Goal: Task Accomplishment & Management: Use online tool/utility

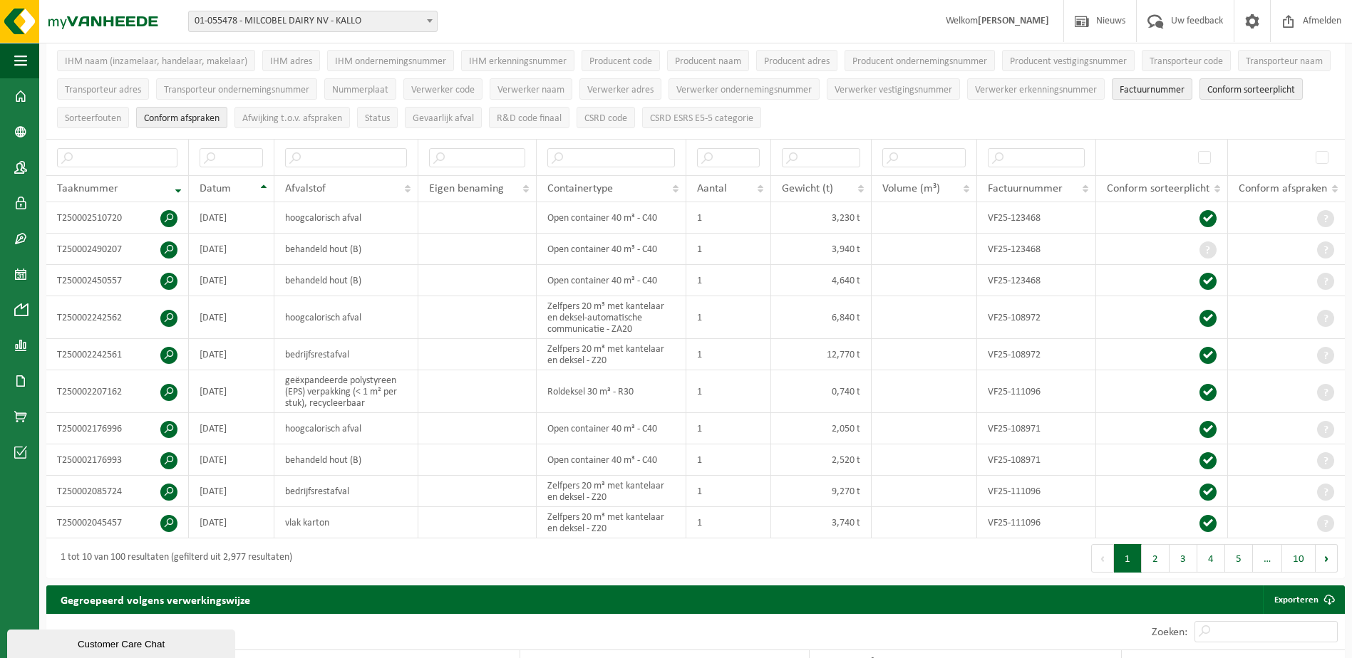
click at [524, 25] on div "Vestiging: 01-055478 - MILCOBEL DAIRY NV - KALLO 10-889705 - MILCOBEL DAIRY - F…" at bounding box center [676, 21] width 1352 height 43
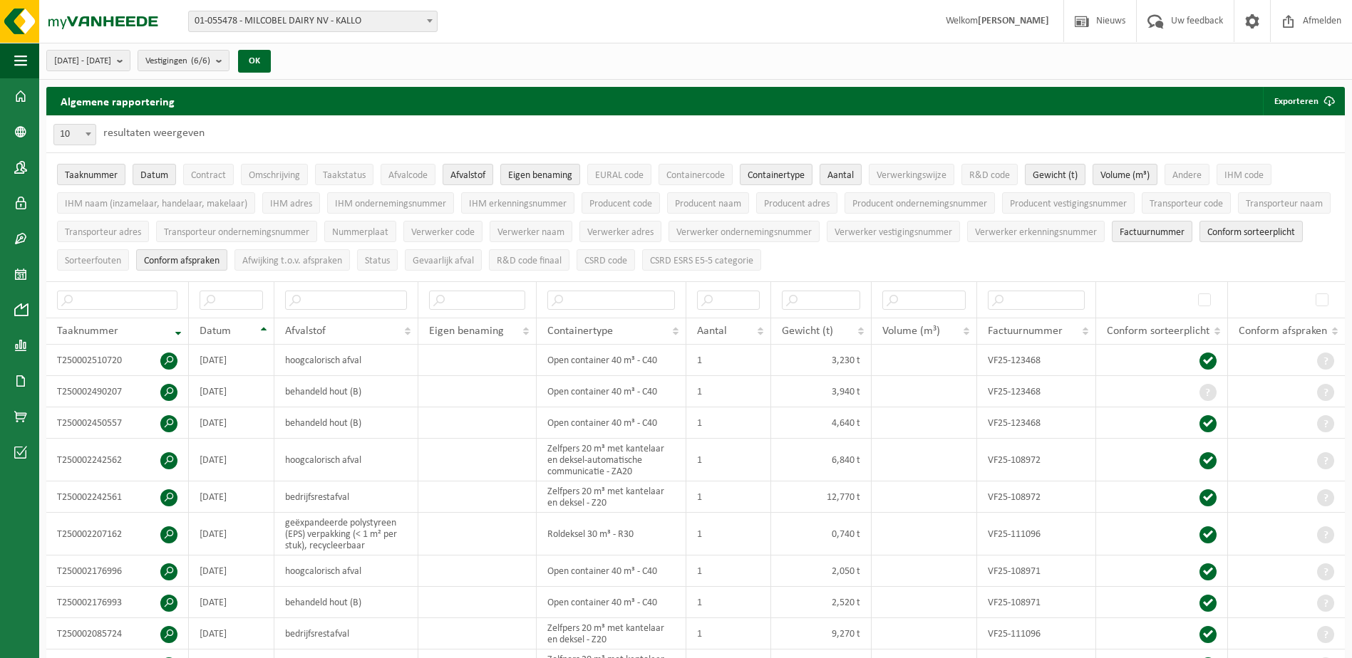
click at [167, 103] on h2 "Algemene rapportering" at bounding box center [117, 101] width 143 height 29
click at [80, 142] on span "10" at bounding box center [74, 135] width 41 height 20
select select "100"
click at [144, 177] on span "Datum" at bounding box center [154, 175] width 28 height 11
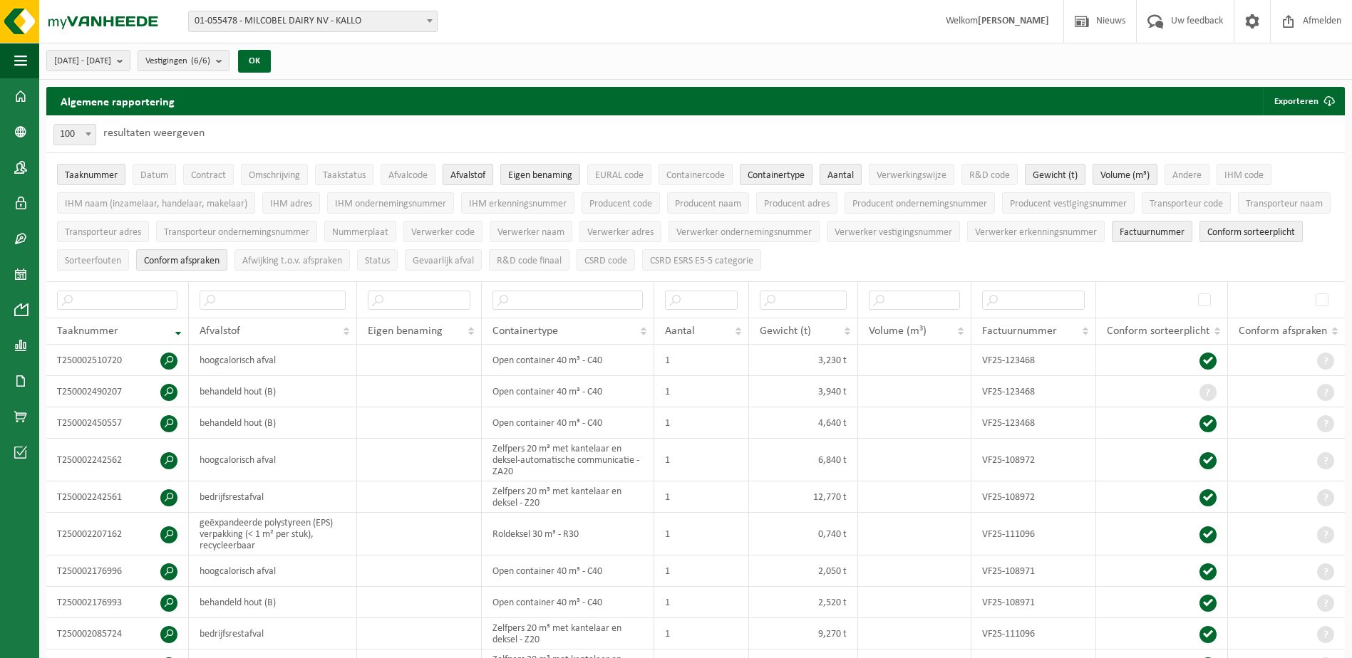
click at [472, 177] on span "Afvalstof" at bounding box center [467, 175] width 35 height 11
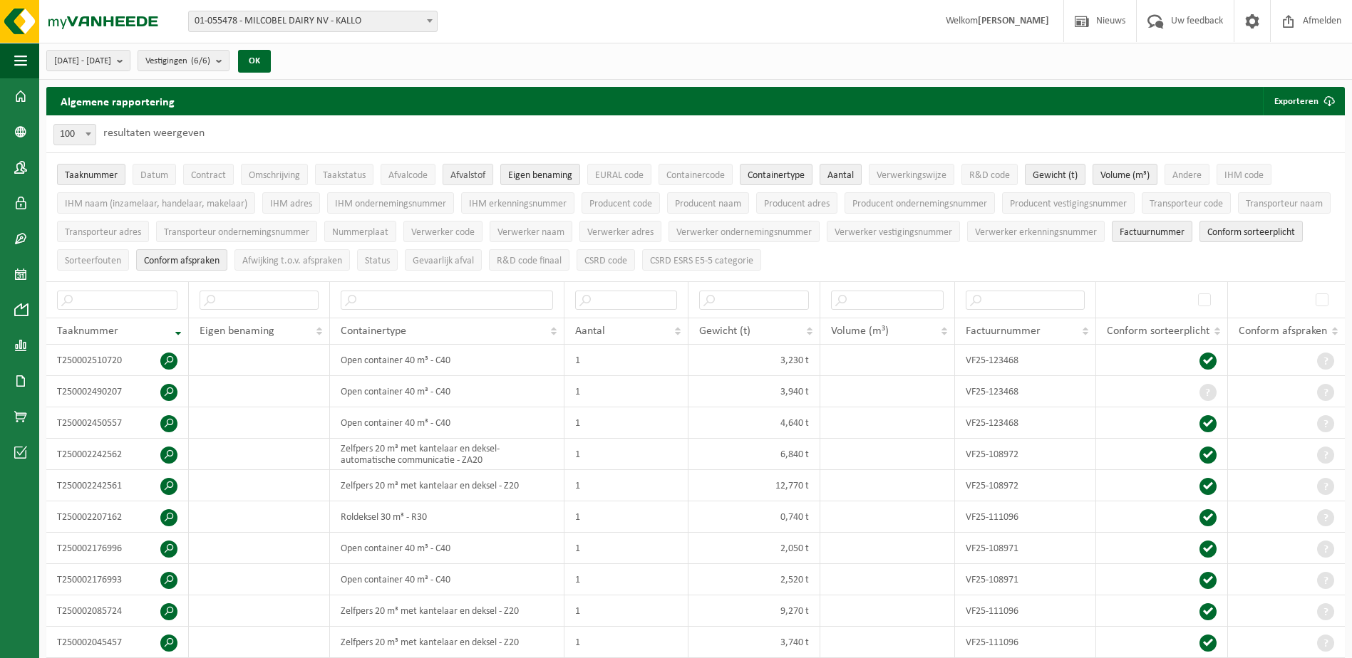
click at [472, 176] on span "Afvalstof" at bounding box center [467, 175] width 35 height 11
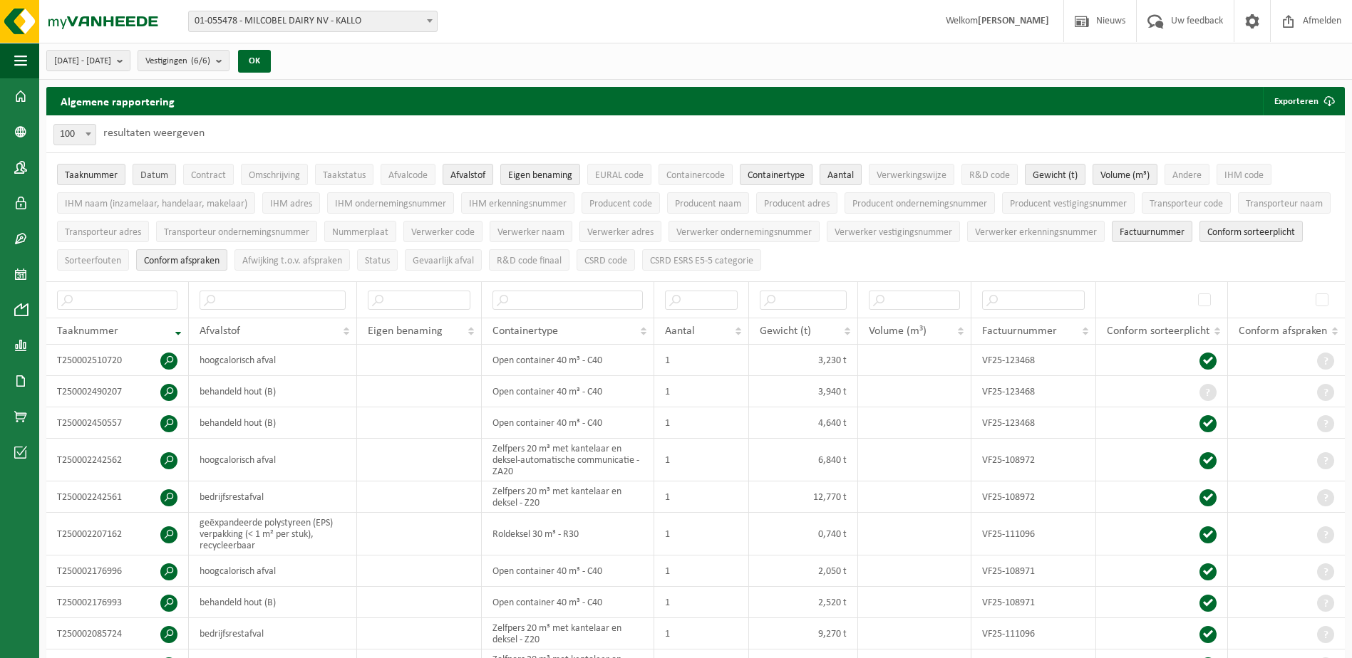
click at [146, 182] on button "Datum" at bounding box center [154, 174] width 43 height 21
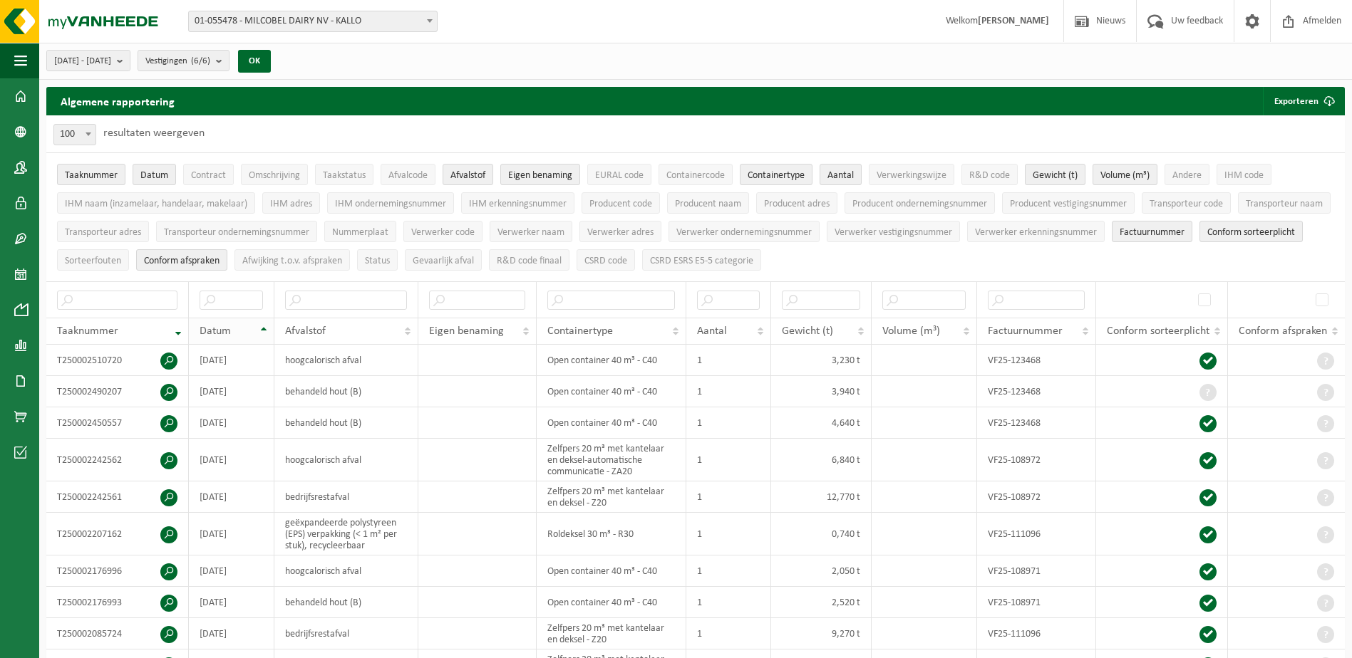
click at [257, 326] on th "Datum" at bounding box center [232, 331] width 86 height 27
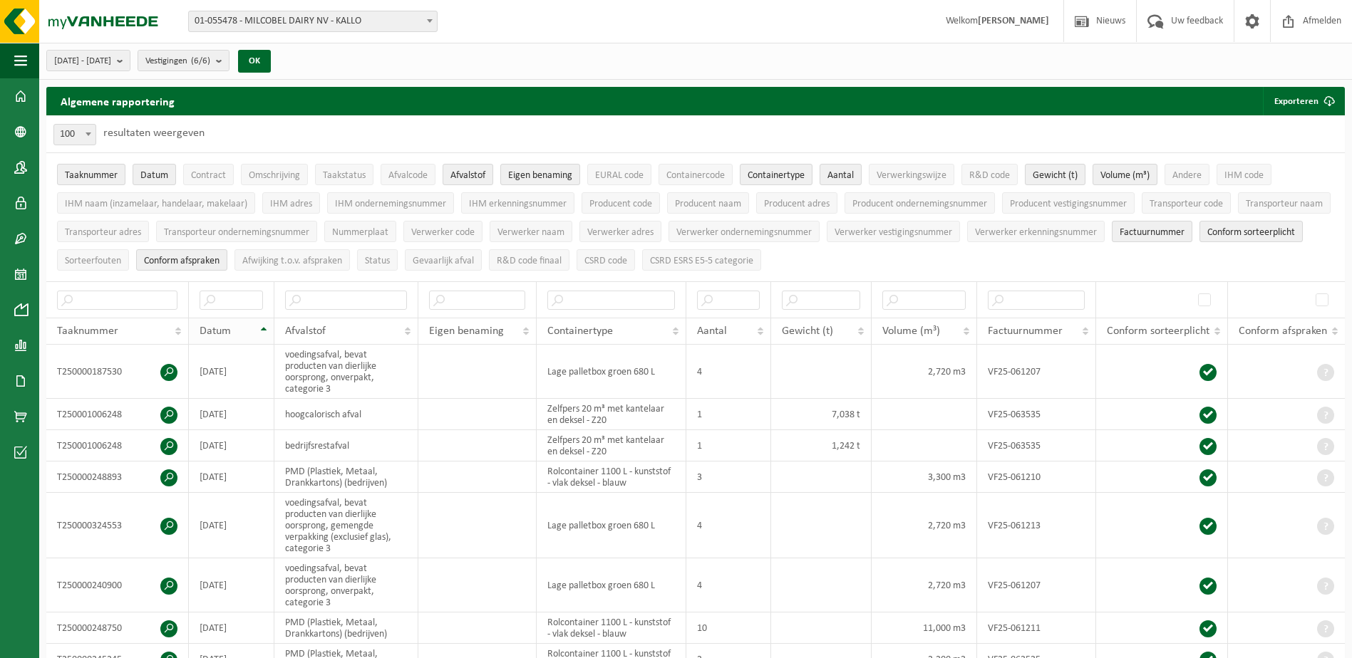
click at [264, 327] on th "Datum" at bounding box center [232, 331] width 86 height 27
